Goal: Navigation & Orientation: Locate item on page

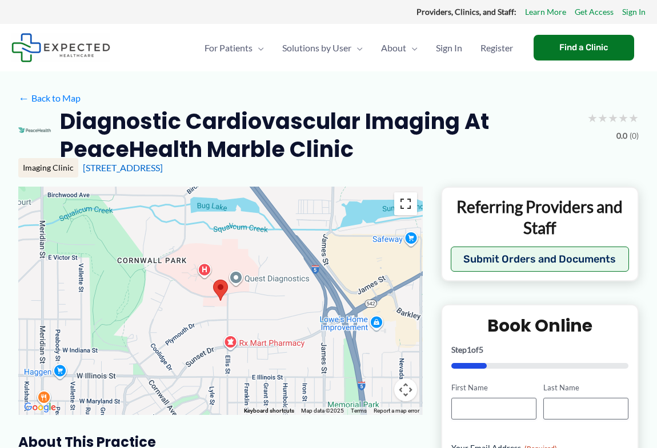
click at [405, 204] on button "Toggle fullscreen view" at bounding box center [405, 203] width 23 height 23
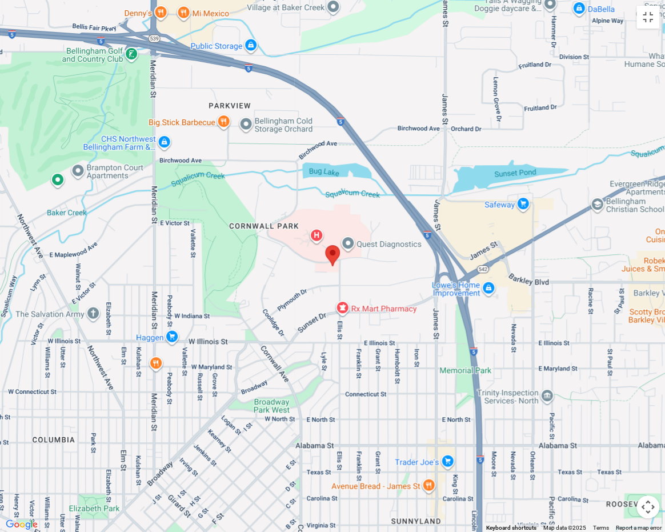
click at [325, 245] on area at bounding box center [325, 245] width 0 height 0
click at [652, 448] on button "Map camera controls" at bounding box center [647, 506] width 23 height 23
click at [620, 448] on button "Zoom in" at bounding box center [619, 449] width 23 height 23
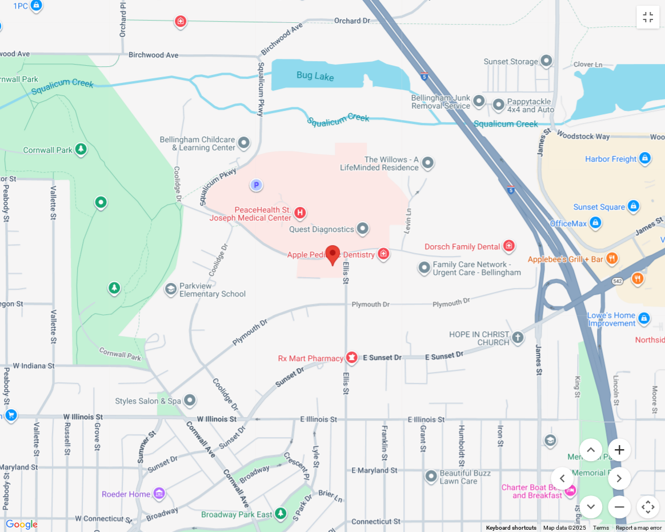
click at [618, 448] on button "Zoom in" at bounding box center [619, 449] width 23 height 23
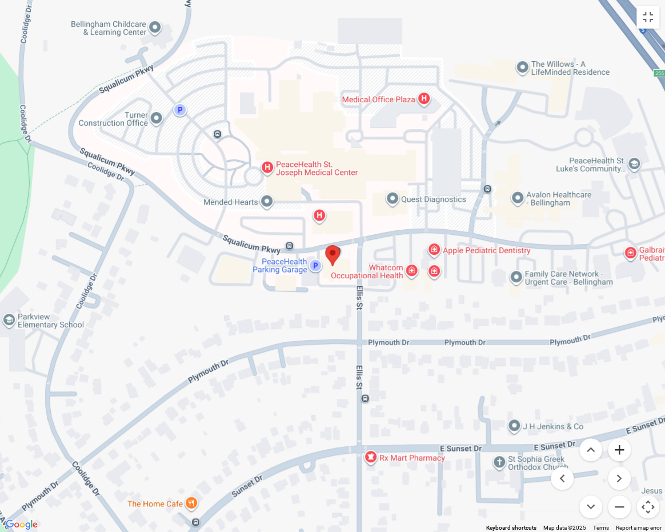
click at [619, 446] on button "Zoom in" at bounding box center [619, 449] width 23 height 23
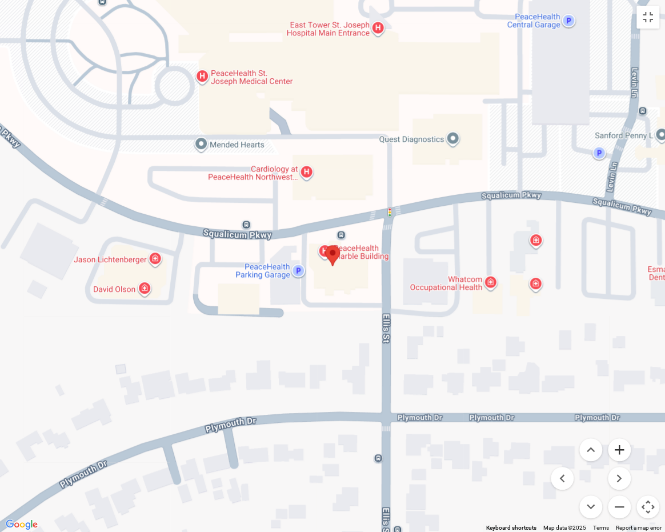
click at [617, 448] on button "Zoom in" at bounding box center [619, 449] width 23 height 23
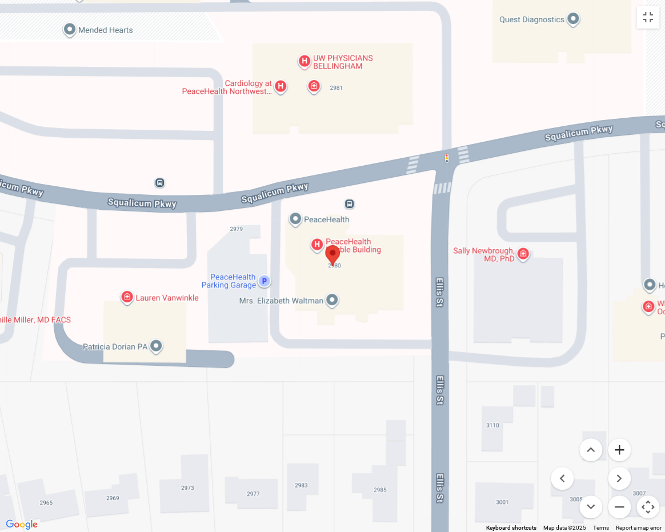
click at [618, 448] on button "Zoom in" at bounding box center [619, 449] width 23 height 23
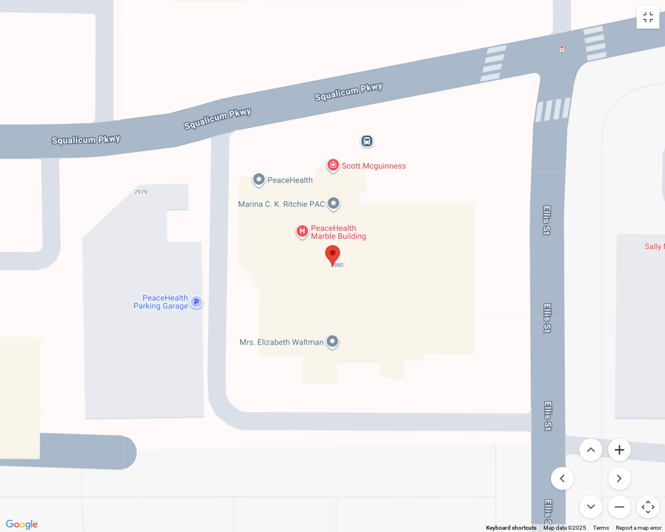
click at [618, 448] on button "Zoom in" at bounding box center [619, 449] width 23 height 23
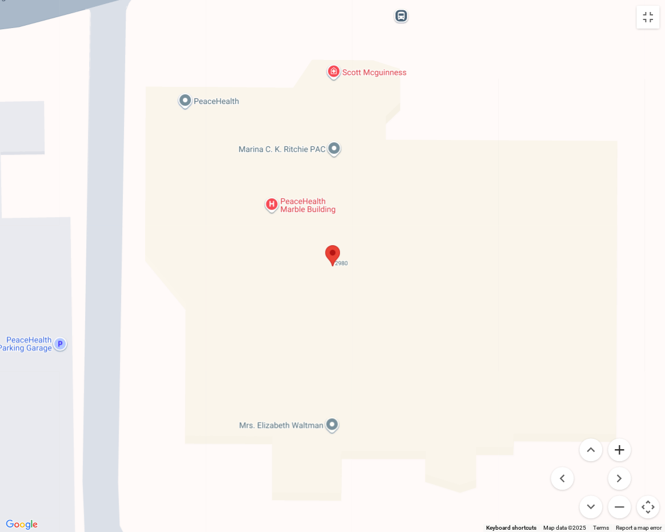
click at [618, 448] on button "Zoom in" at bounding box center [619, 449] width 23 height 23
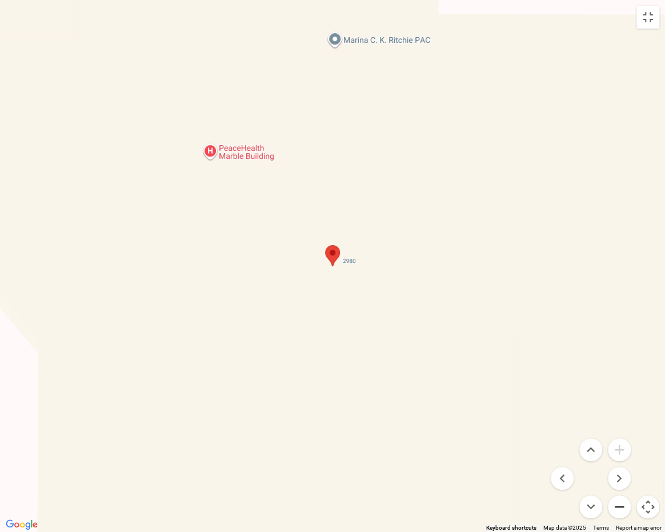
click at [618, 448] on button "Zoom out" at bounding box center [619, 506] width 23 height 23
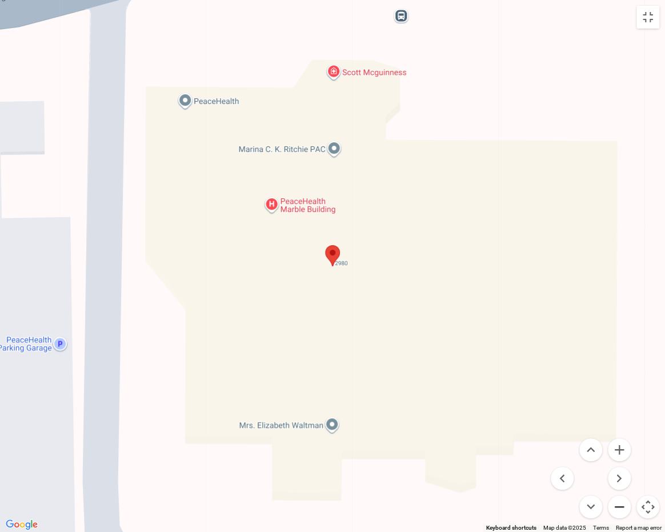
click at [618, 448] on button "Zoom out" at bounding box center [619, 506] width 23 height 23
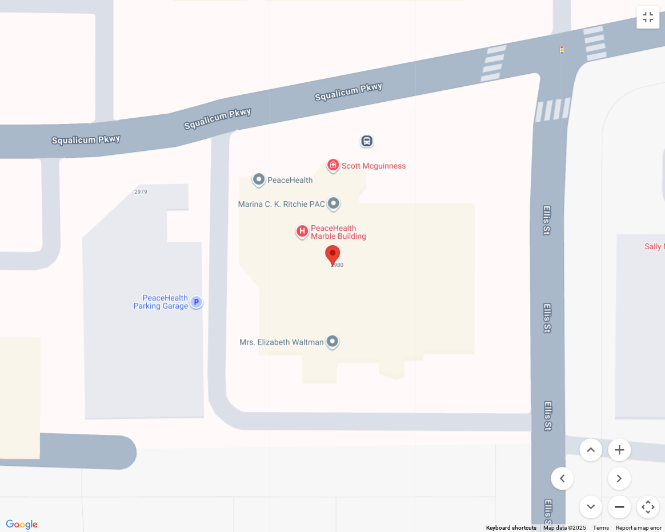
click at [618, 448] on button "Zoom out" at bounding box center [619, 506] width 23 height 23
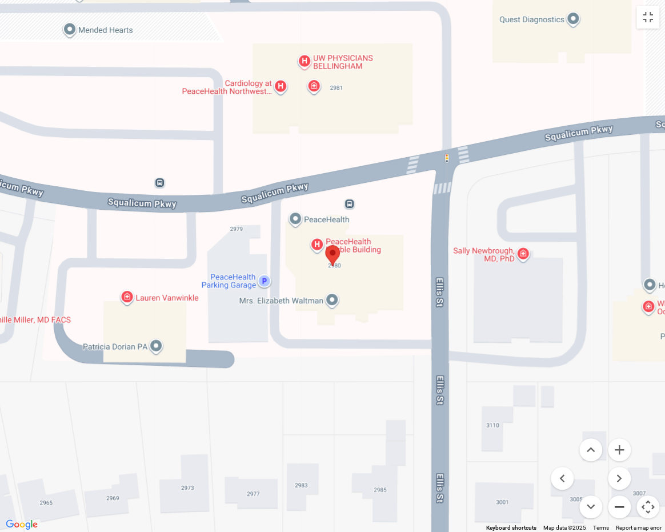
click at [617, 448] on button "Zoom out" at bounding box center [619, 506] width 23 height 23
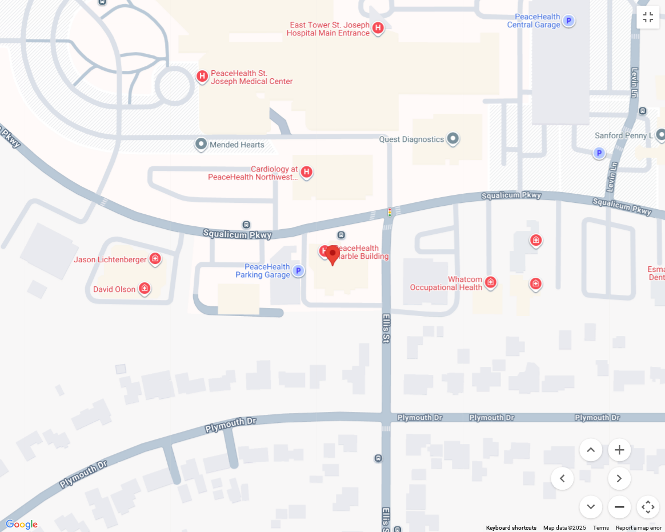
click at [618, 448] on button "Zoom out" at bounding box center [619, 506] width 23 height 23
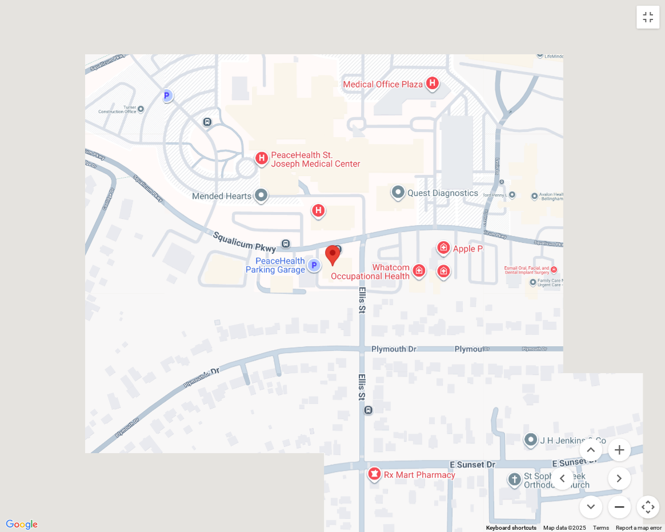
click at [618, 448] on button "Zoom out" at bounding box center [619, 506] width 23 height 23
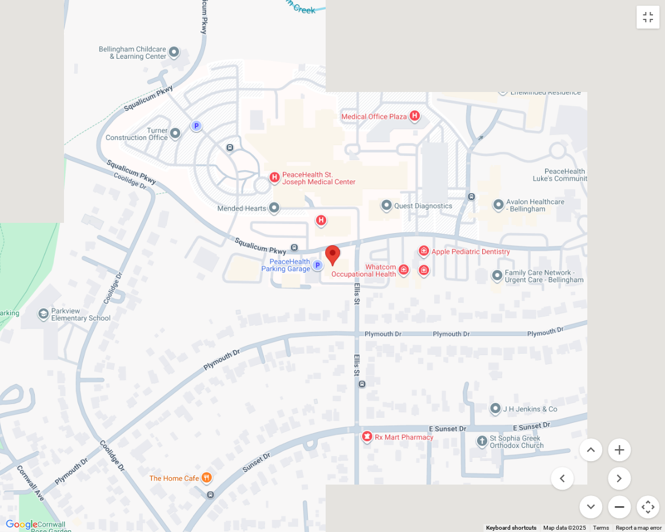
click at [618, 448] on button "Zoom out" at bounding box center [619, 506] width 23 height 23
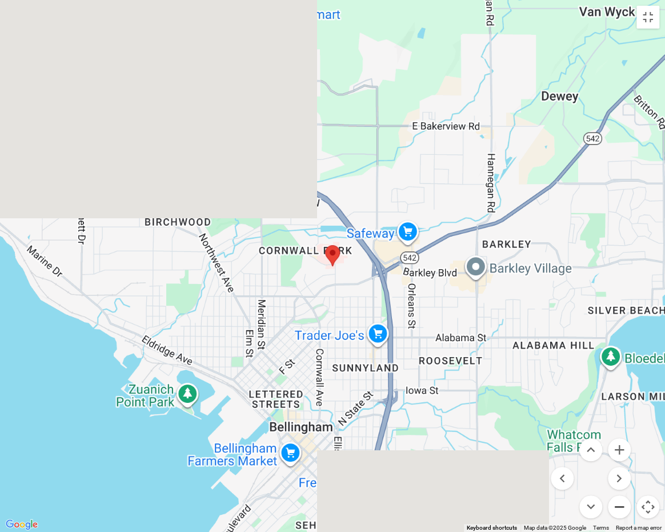
click at [618, 448] on button "Zoom out" at bounding box center [619, 506] width 23 height 23
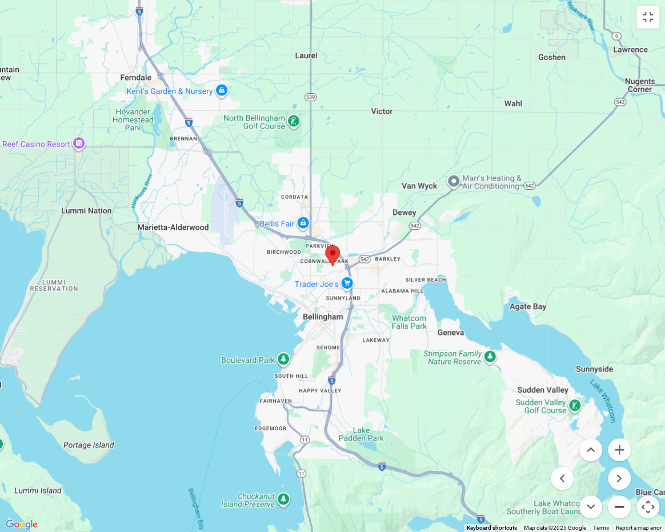
click at [618, 448] on button "Zoom out" at bounding box center [619, 506] width 23 height 23
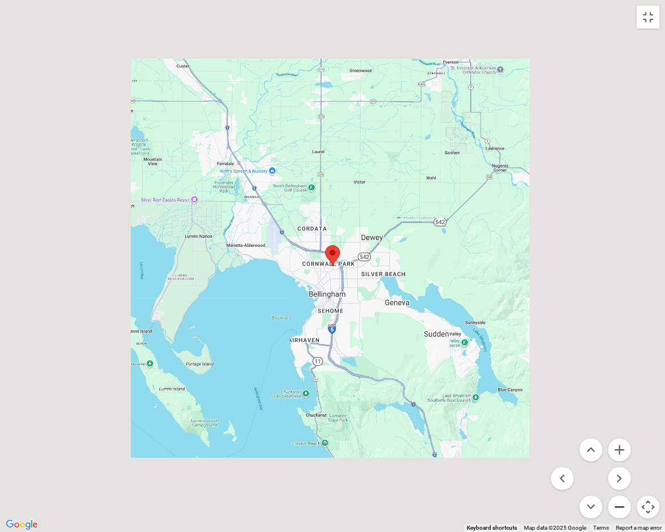
click at [618, 448] on button "Zoom out" at bounding box center [619, 506] width 23 height 23
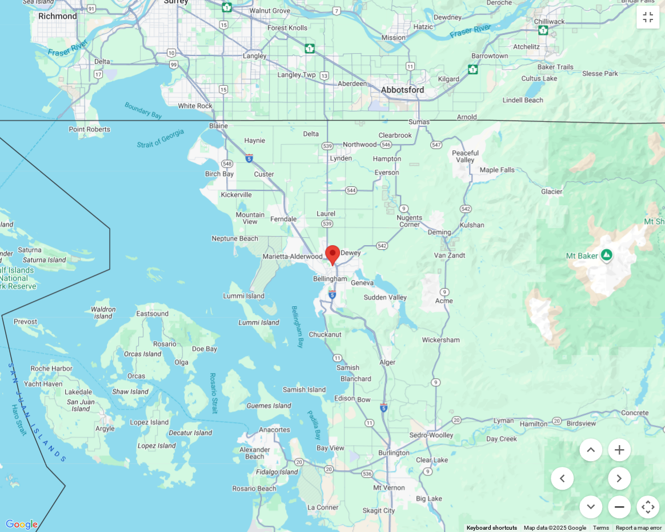
click at [617, 448] on button "Zoom out" at bounding box center [619, 506] width 23 height 23
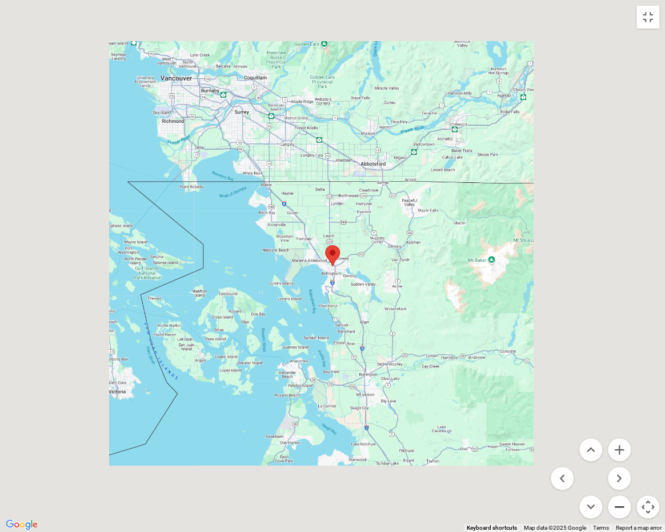
click at [617, 448] on button "Zoom out" at bounding box center [619, 506] width 23 height 23
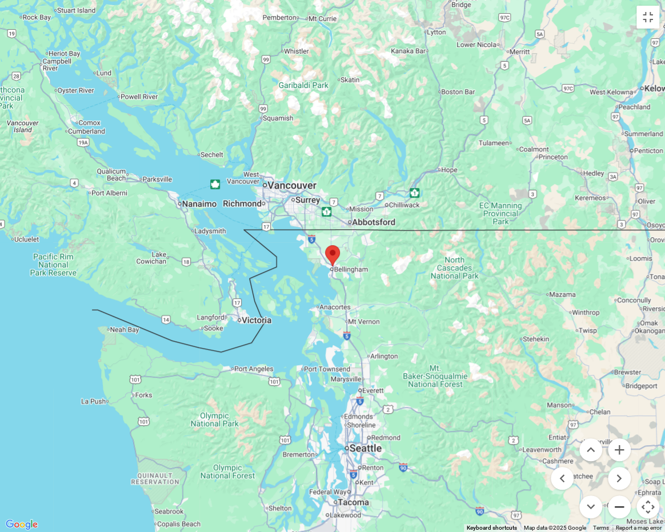
click at [617, 448] on button "Zoom out" at bounding box center [619, 506] width 23 height 23
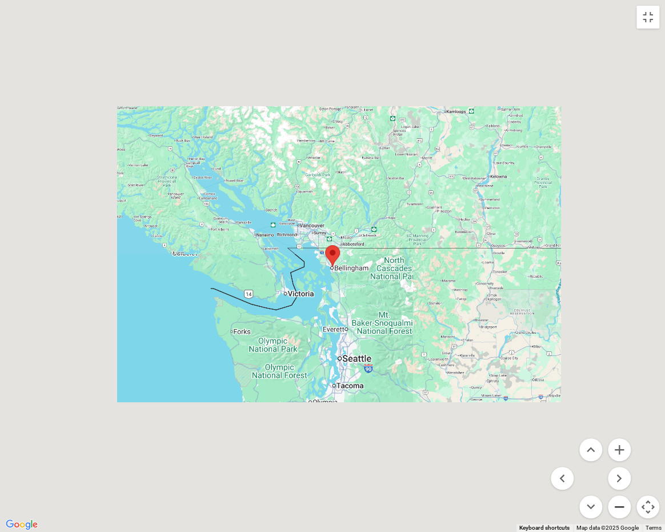
click at [617, 448] on button "Zoom out" at bounding box center [619, 506] width 23 height 23
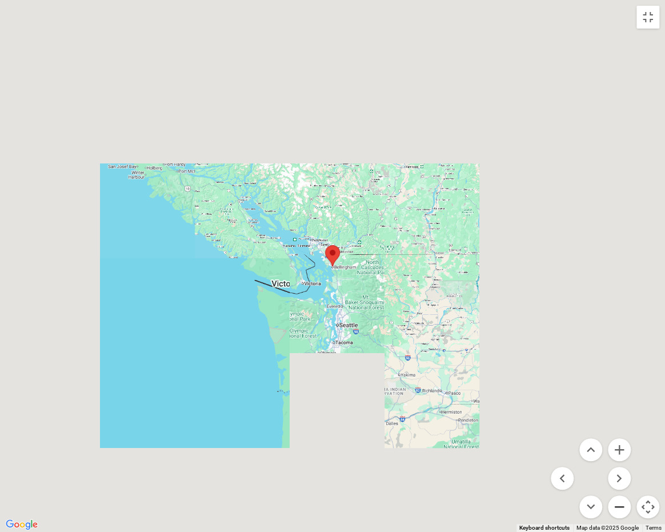
click at [617, 448] on button "Zoom out" at bounding box center [619, 506] width 23 height 23
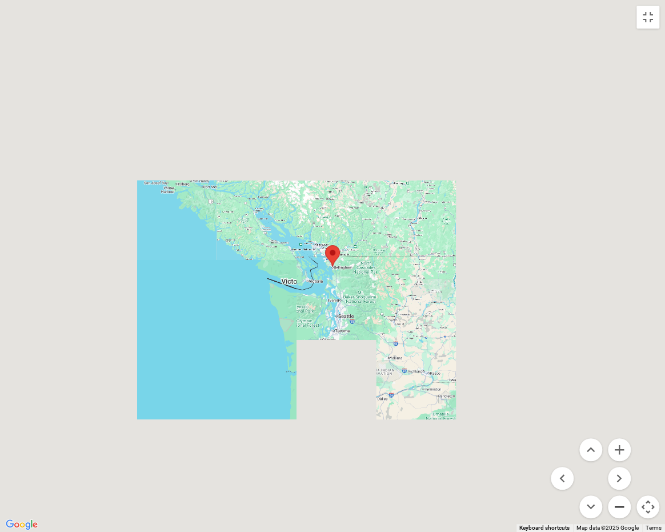
click at [617, 448] on button "Zoom out" at bounding box center [619, 506] width 23 height 23
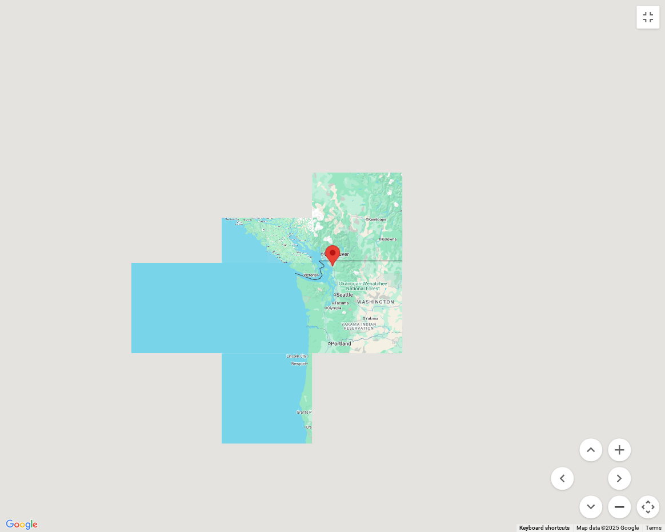
click at [617, 448] on button "Zoom out" at bounding box center [619, 506] width 23 height 23
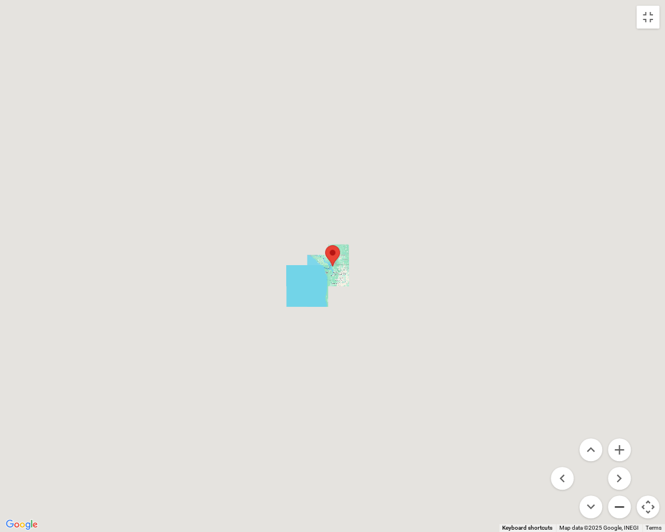
click at [617, 448] on button "Zoom out" at bounding box center [619, 506] width 23 height 23
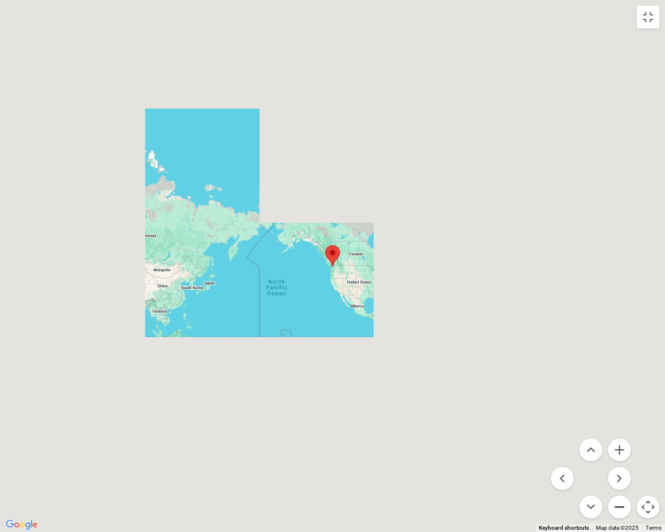
click at [617, 448] on button "Zoom out" at bounding box center [619, 506] width 23 height 23
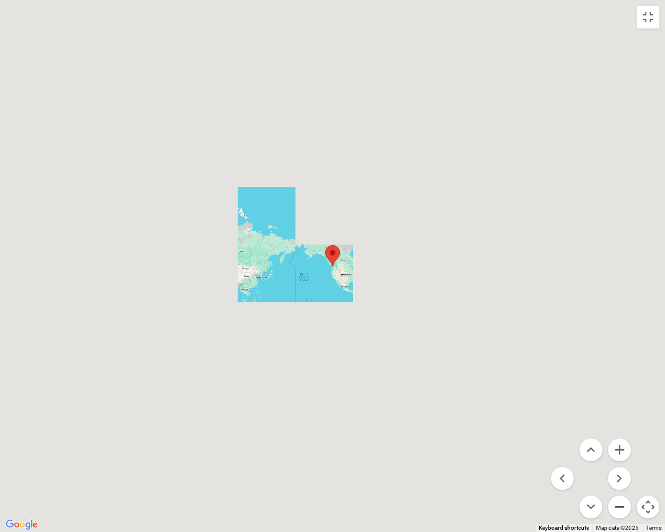
click at [617, 448] on button "Zoom out" at bounding box center [619, 506] width 23 height 23
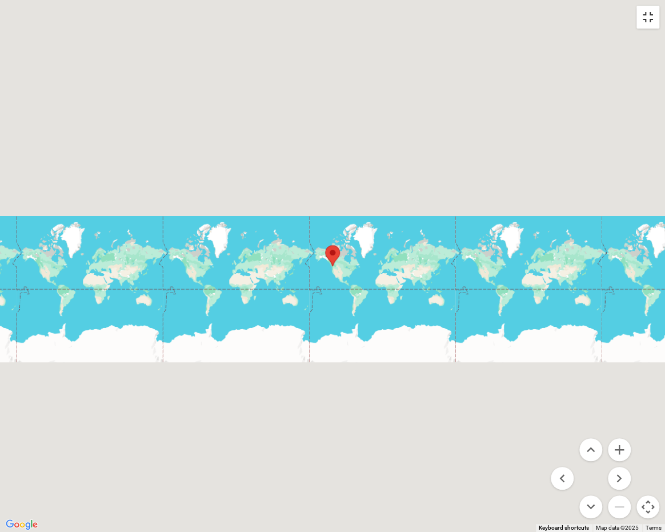
click at [643, 16] on button "Toggle fullscreen view" at bounding box center [647, 17] width 23 height 23
